Goal: Task Accomplishment & Management: Use online tool/utility

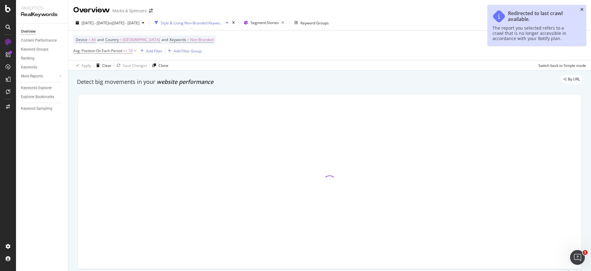
click at [583, 8] on icon "close toast" at bounding box center [582, 9] width 3 height 4
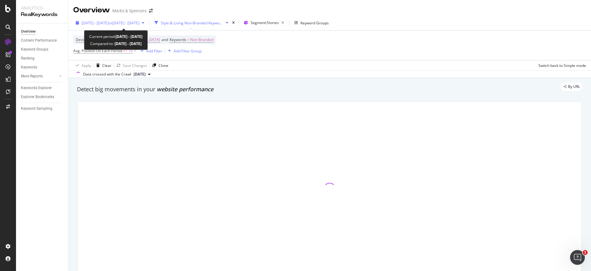
click at [109, 23] on span "[DATE] - [DATE]" at bounding box center [95, 22] width 27 height 5
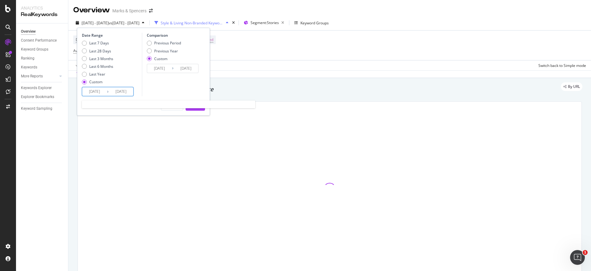
click at [99, 93] on input "[DATE]" at bounding box center [94, 91] width 25 height 9
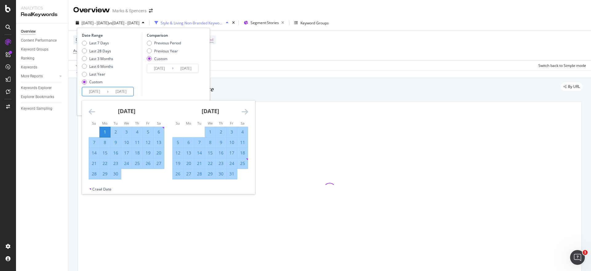
click at [249, 112] on div "[DATE] 1 2 3 4 5 6 7 8 9 10 11 12 13 14 15 16 17 18 19 20 21 22 23 24 25 26 27 …" at bounding box center [210, 139] width 84 height 79
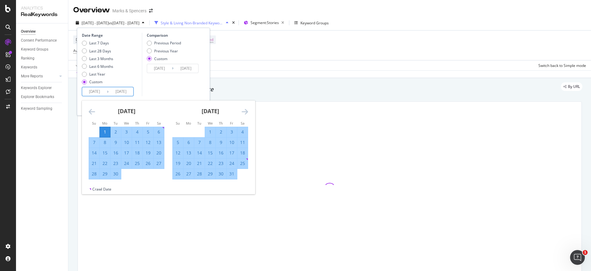
click at [249, 112] on div "[DATE] 1 2 3 4 5 6 7 8 9 10 11 12 13 14 15 16 17 18 19 20 21 22 23 24 25 26 27 …" at bounding box center [210, 139] width 84 height 79
click at [245, 111] on icon "Move forward to switch to the next month." at bounding box center [245, 111] width 6 height 7
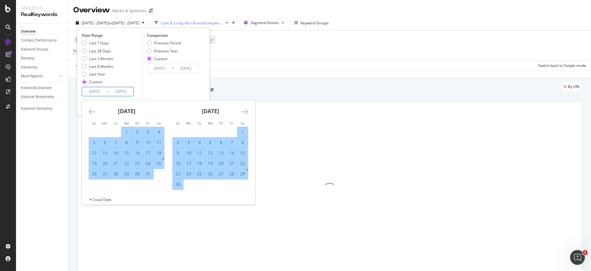
click at [245, 111] on icon "Move forward to switch to the next month." at bounding box center [245, 111] width 6 height 7
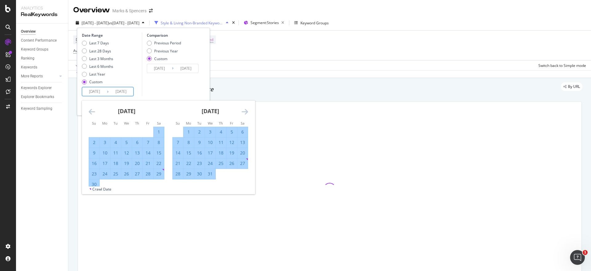
click at [245, 111] on icon "Move forward to switch to the next month." at bounding box center [245, 111] width 6 height 7
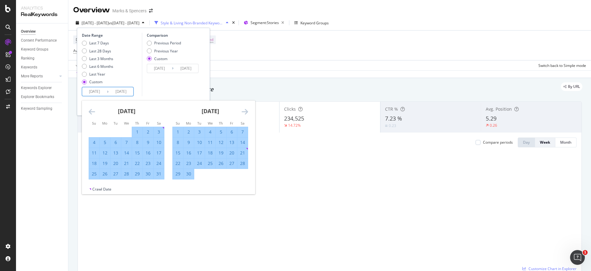
click at [245, 111] on icon "Move forward to switch to the next month." at bounding box center [245, 111] width 6 height 7
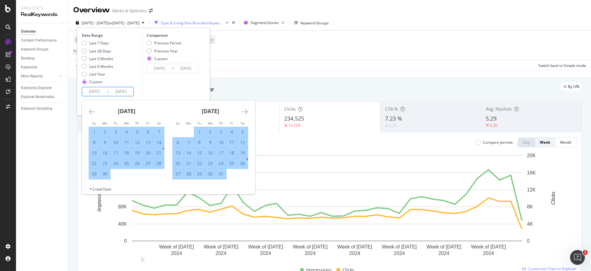
click at [245, 111] on icon "Move forward to switch to the next month." at bounding box center [245, 111] width 6 height 7
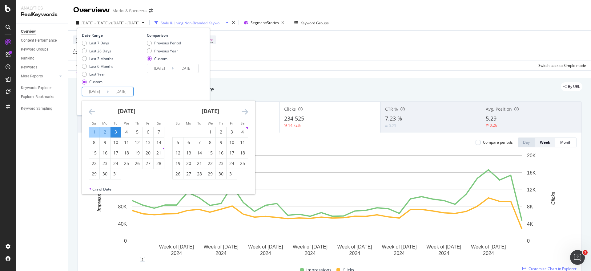
click at [245, 111] on icon "Move forward to switch to the next month." at bounding box center [245, 111] width 6 height 7
click at [199, 133] on div "1" at bounding box center [199, 132] width 10 height 6
type input "[DATE]"
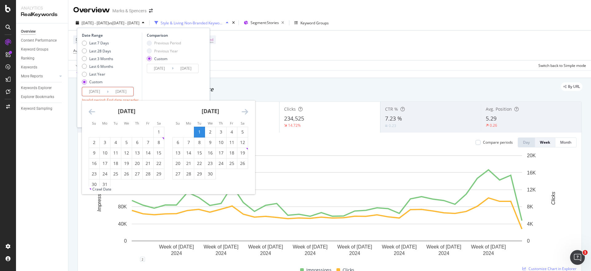
click at [246, 113] on icon "Move forward to switch to the next month." at bounding box center [245, 111] width 6 height 7
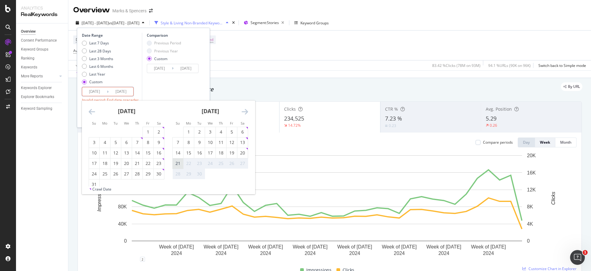
click at [181, 163] on div "21" at bounding box center [178, 163] width 10 height 6
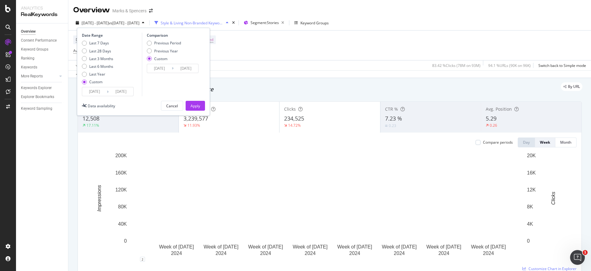
type input "[DATE]"
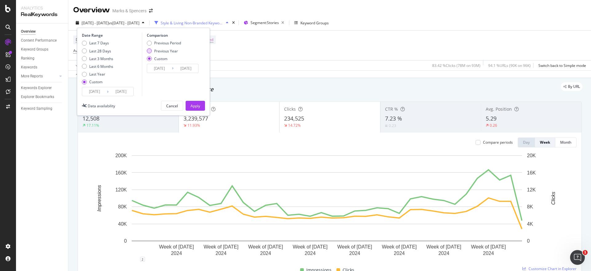
click at [172, 50] on div "Previous Year" at bounding box center [166, 50] width 24 height 5
type input "[DATE]"
click at [197, 107] on div "Apply" at bounding box center [196, 105] width 10 height 5
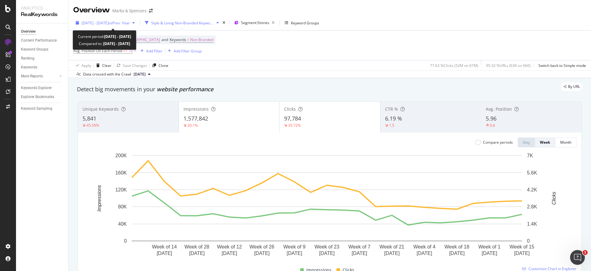
click at [137, 27] on div "[DATE] - [DATE] vs Prev. Year" at bounding box center [105, 22] width 64 height 9
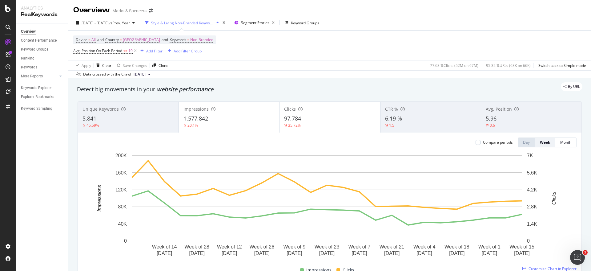
click at [278, 43] on div "Device = All and Country = [GEOGRAPHIC_DATA] and Keywords = Non-Branded Avg. Po…" at bounding box center [329, 45] width 513 height 30
